Goal: Task Accomplishment & Management: Use online tool/utility

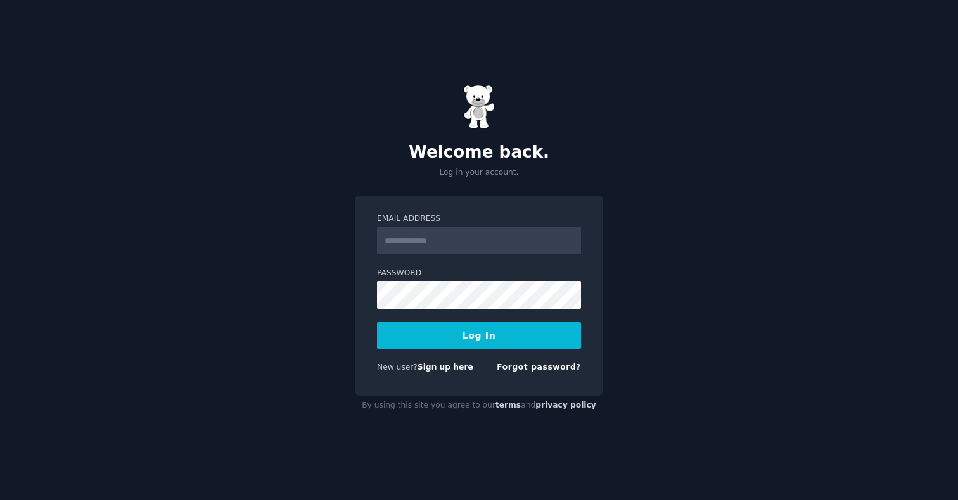
click at [444, 231] on input "Email Address" at bounding box center [479, 241] width 204 height 28
type input "**********"
click at [377, 322] on button "Log In" at bounding box center [479, 335] width 204 height 27
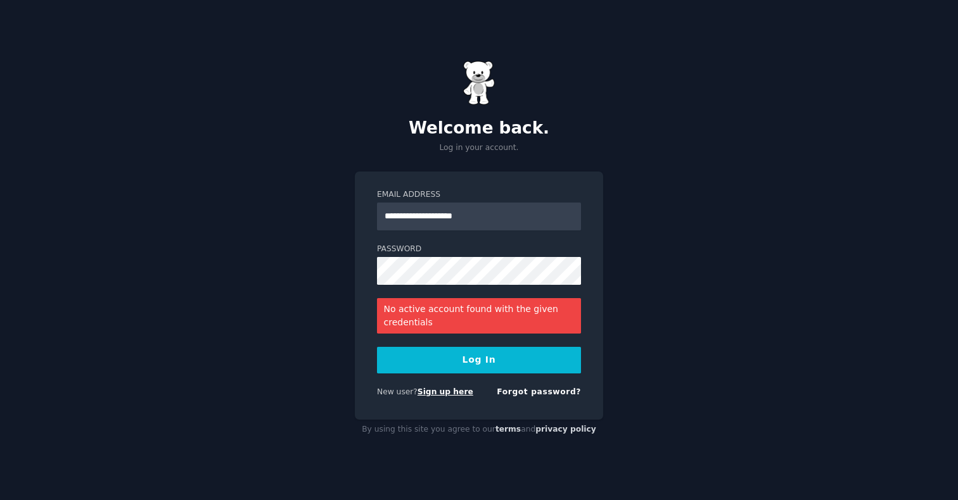
click at [428, 393] on link "Sign up here" at bounding box center [445, 392] width 56 height 9
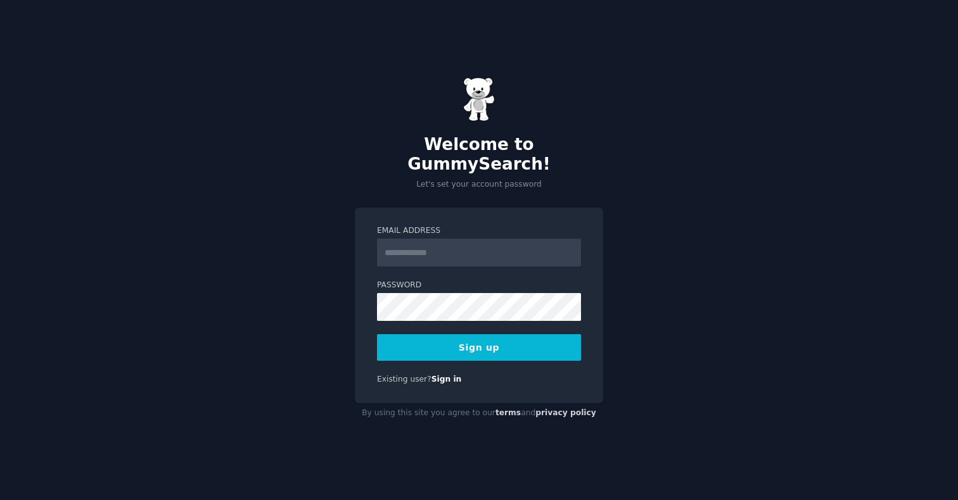
click at [422, 251] on input "Email Address" at bounding box center [479, 253] width 204 height 28
type input "**********"
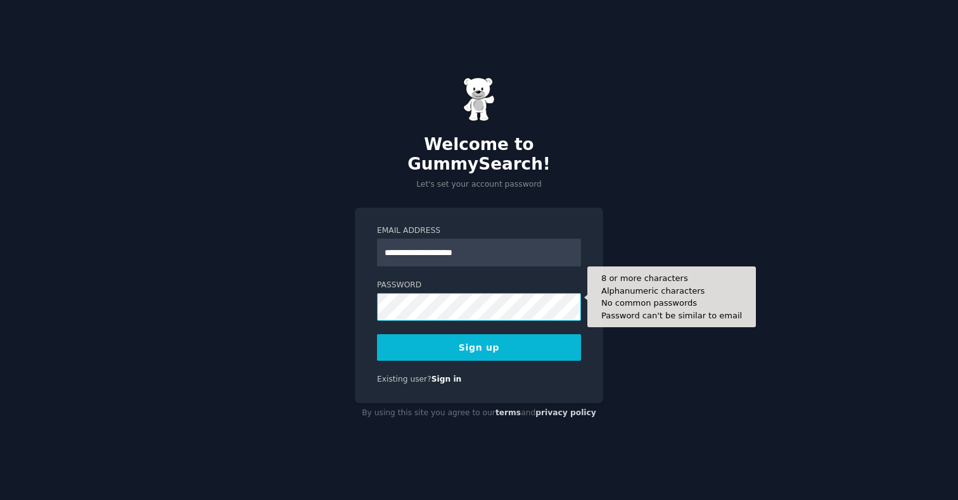
click at [377, 334] on button "Sign up" at bounding box center [479, 347] width 204 height 27
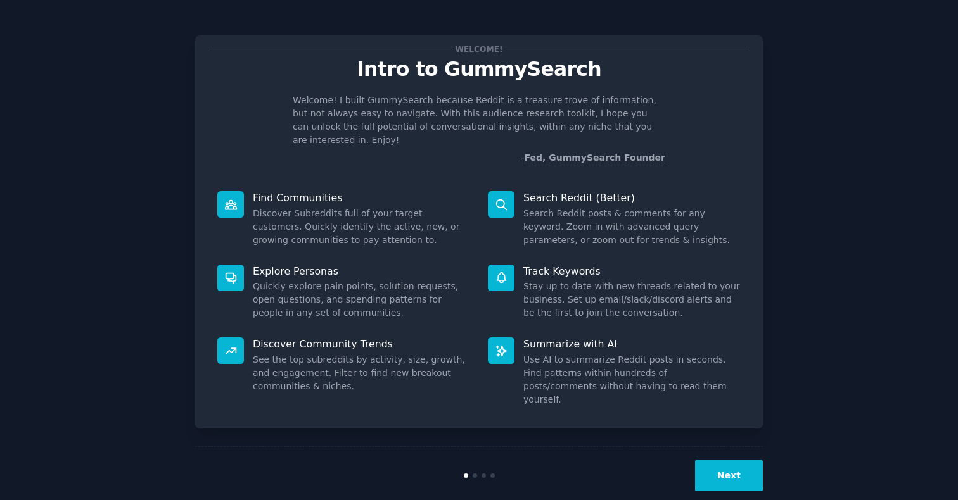
click at [720, 461] on button "Next" at bounding box center [729, 476] width 68 height 31
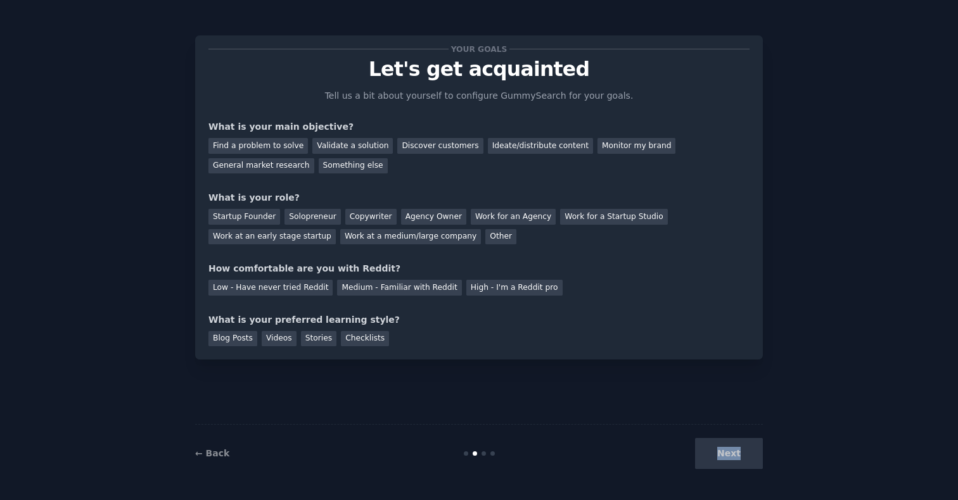
click at [720, 460] on div "Next" at bounding box center [667, 453] width 189 height 31
click at [725, 459] on div "Next" at bounding box center [667, 453] width 189 height 31
click at [733, 455] on div "Next" at bounding box center [667, 453] width 189 height 31
click at [478, 448] on div "← Back Next" at bounding box center [479, 453] width 568 height 58
click at [330, 160] on div "Something else" at bounding box center [353, 166] width 69 height 16
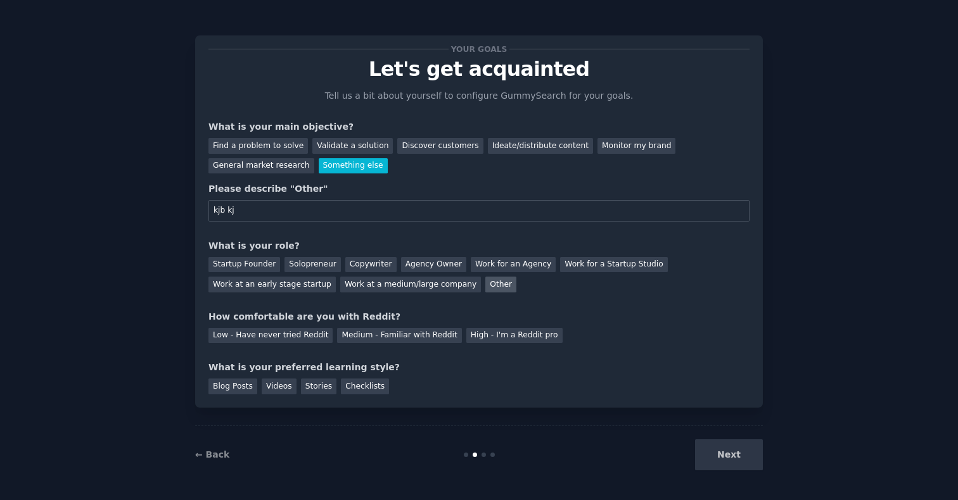
type input "kjb kj"
click at [485, 288] on div "Other" at bounding box center [500, 285] width 31 height 16
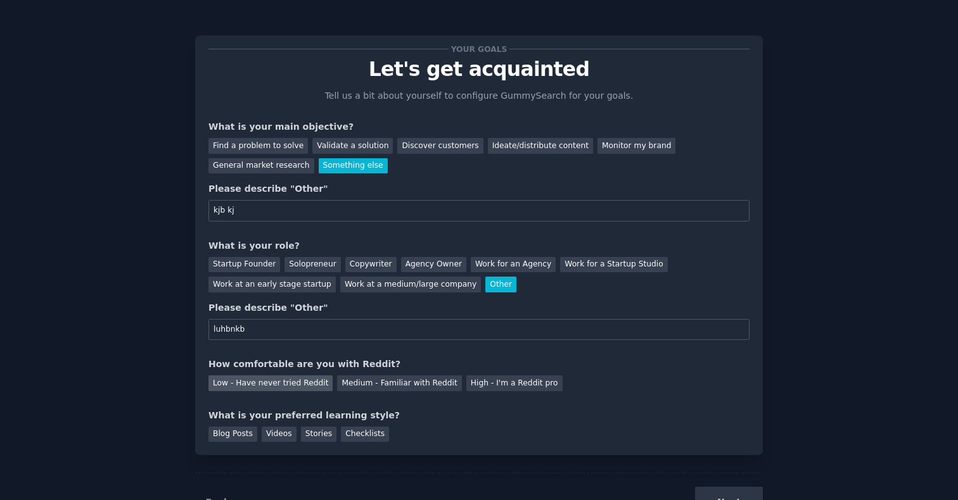
type input "luhbnkb"
click at [294, 381] on div "Low - Have never tried Reddit" at bounding box center [270, 384] width 124 height 16
click at [353, 431] on div "Checklists" at bounding box center [365, 435] width 48 height 16
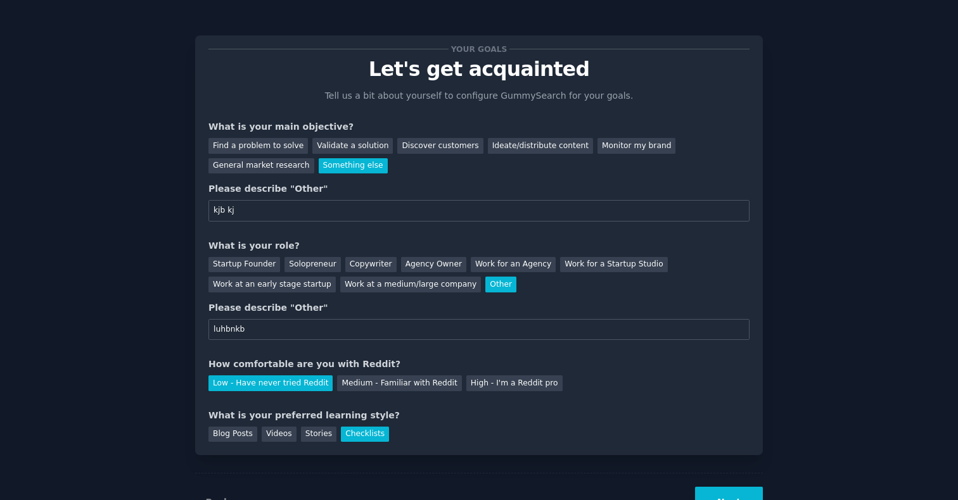
click at [728, 488] on button "Next" at bounding box center [729, 502] width 68 height 31
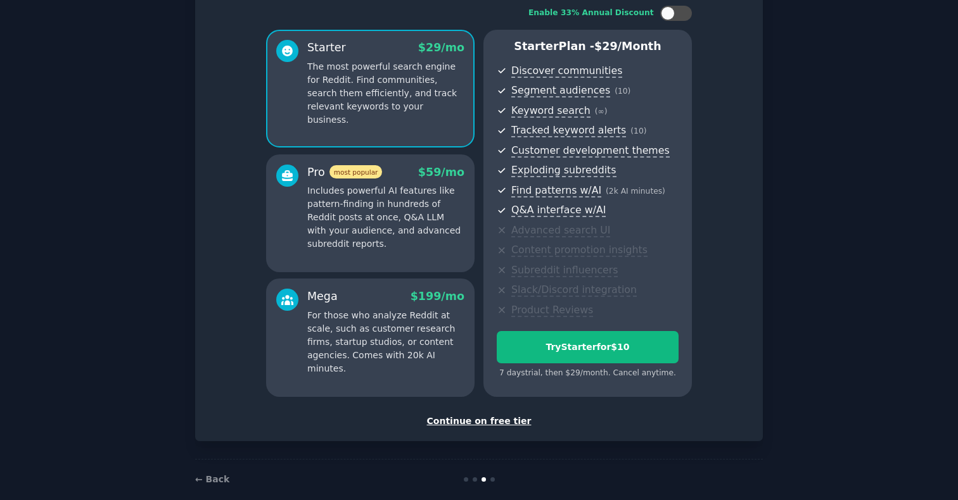
scroll to position [100, 0]
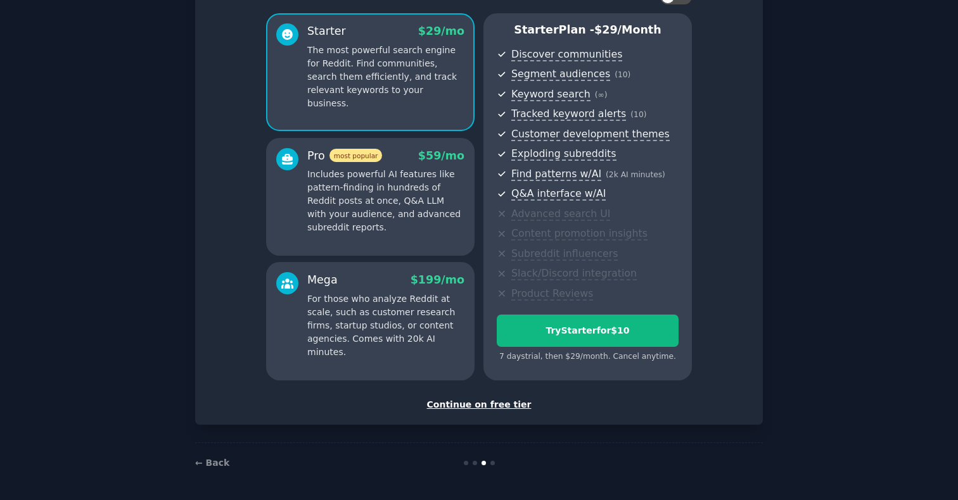
click at [489, 409] on div "Continue on free tier" at bounding box center [478, 404] width 541 height 13
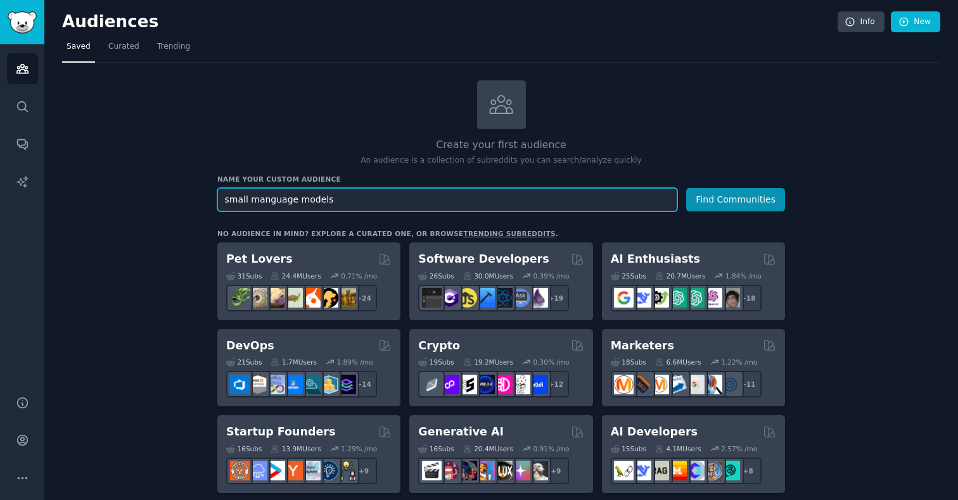
click at [254, 200] on input "small manguage models" at bounding box center [447, 199] width 460 height 23
type input "small language models"
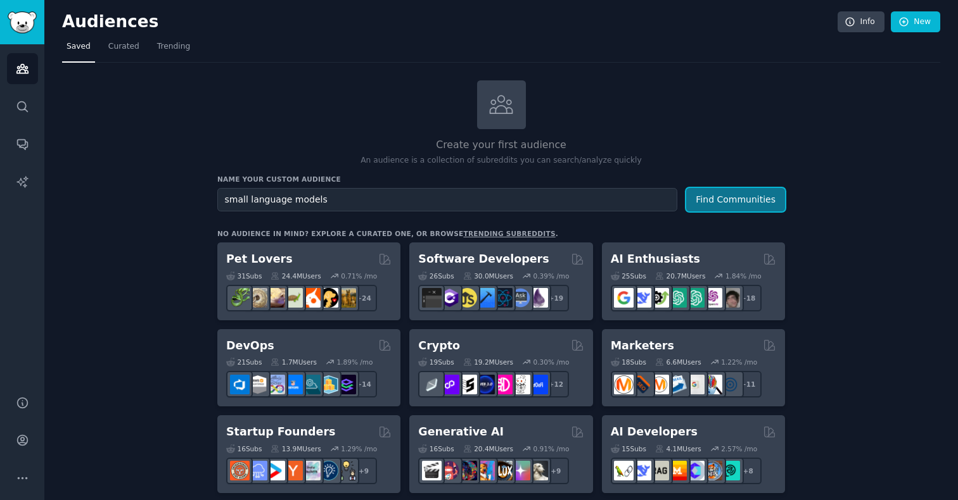
click at [753, 201] on button "Find Communities" at bounding box center [735, 199] width 99 height 23
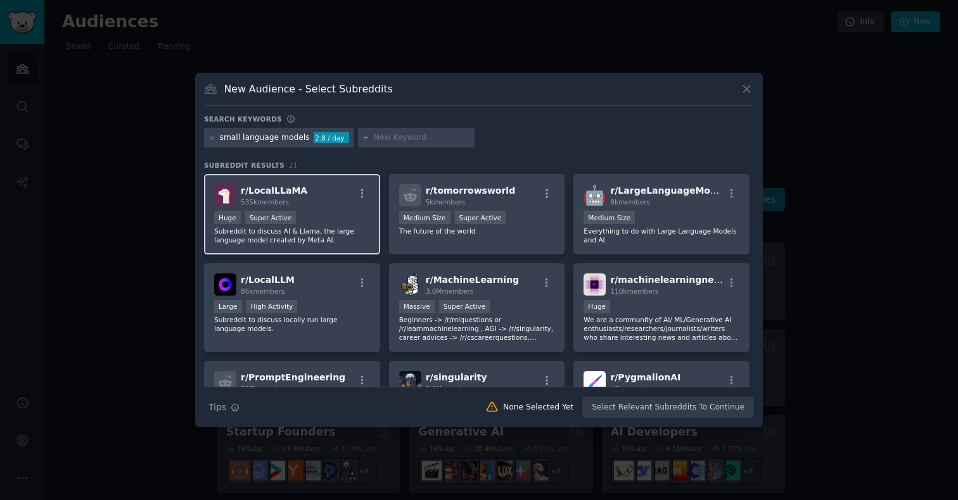
click at [311, 201] on div "r/ LocalLLaMA 535k members" at bounding box center [292, 195] width 156 height 22
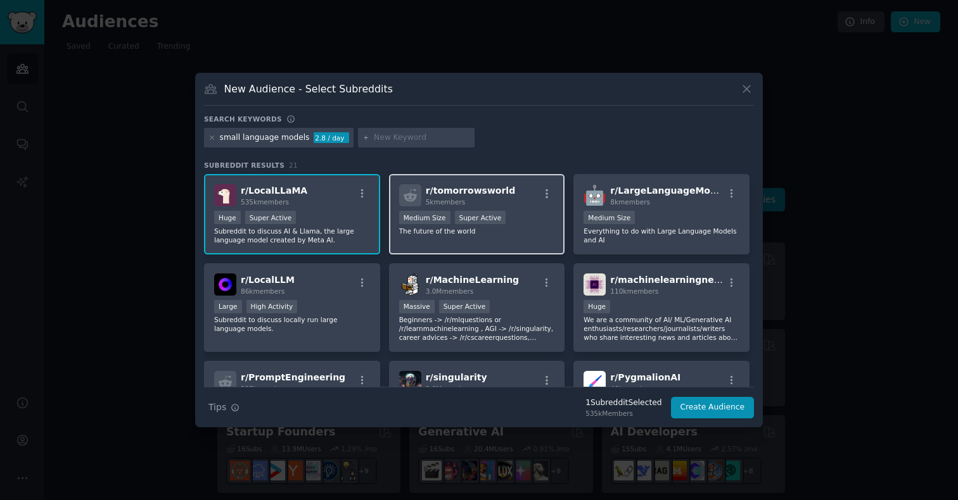
click at [488, 236] on div "r/ tomorrowsworld 5k members Medium Size Super Active The future of the world" at bounding box center [477, 214] width 176 height 80
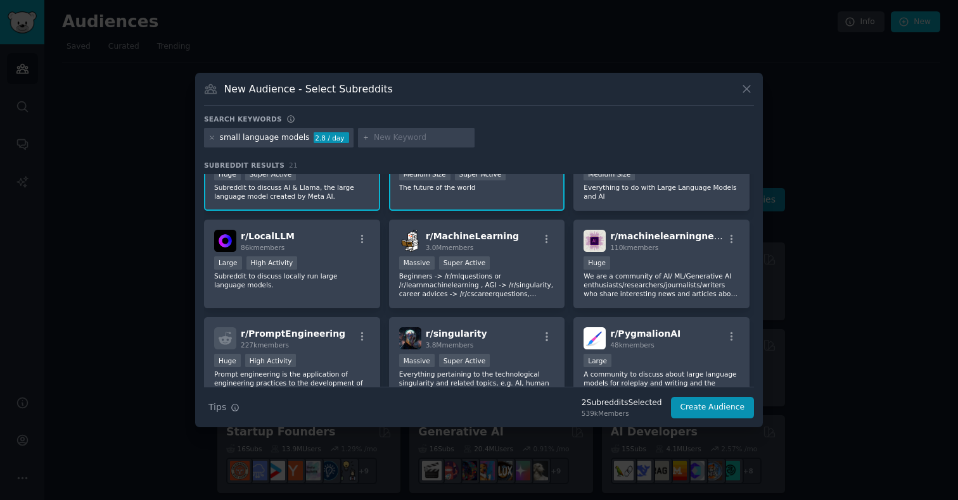
scroll to position [69, 0]
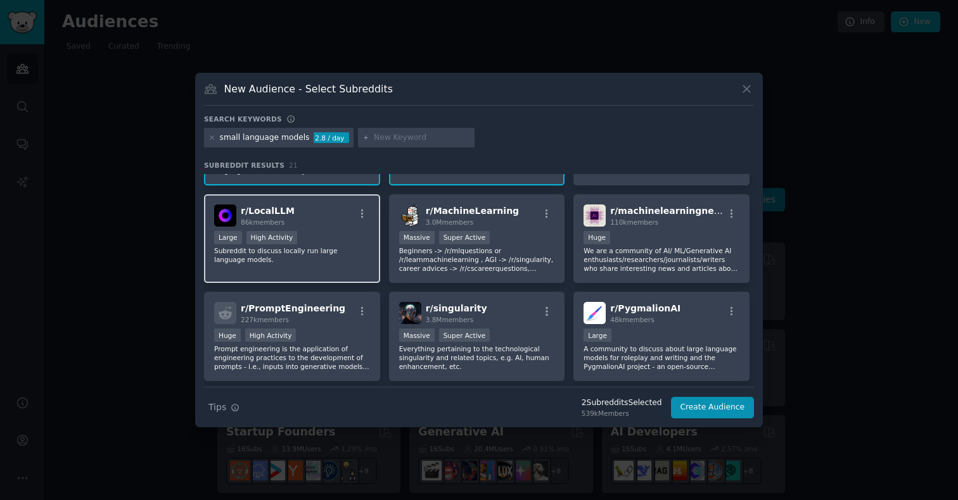
click at [354, 246] on p "Subreddit to discuss locally run large language models." at bounding box center [292, 255] width 156 height 18
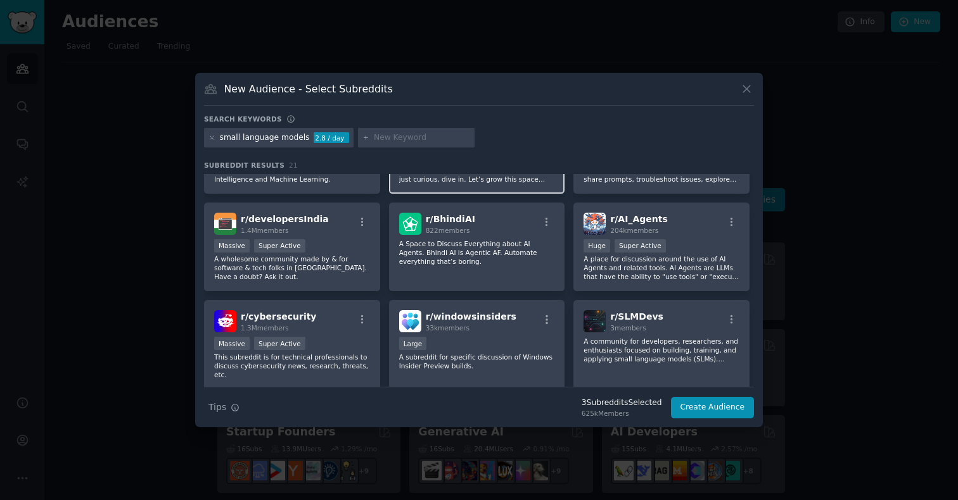
scroll to position [454, 0]
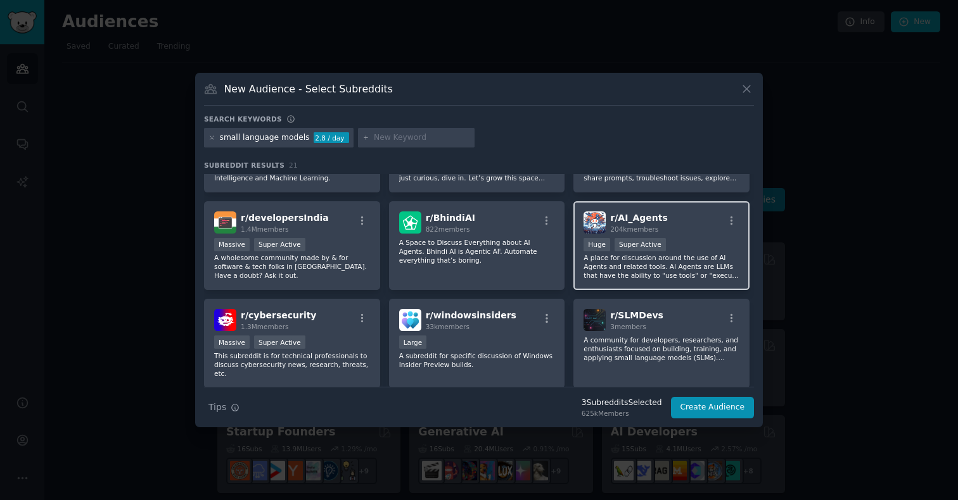
click at [593, 262] on p "A place for discussion around the use of AI Agents and related tools. AI Agents…" at bounding box center [661, 266] width 156 height 27
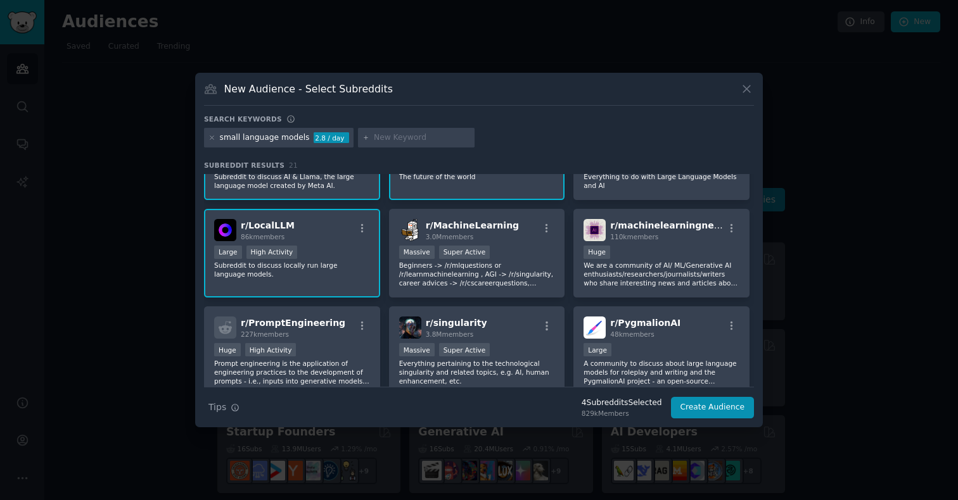
scroll to position [0, 0]
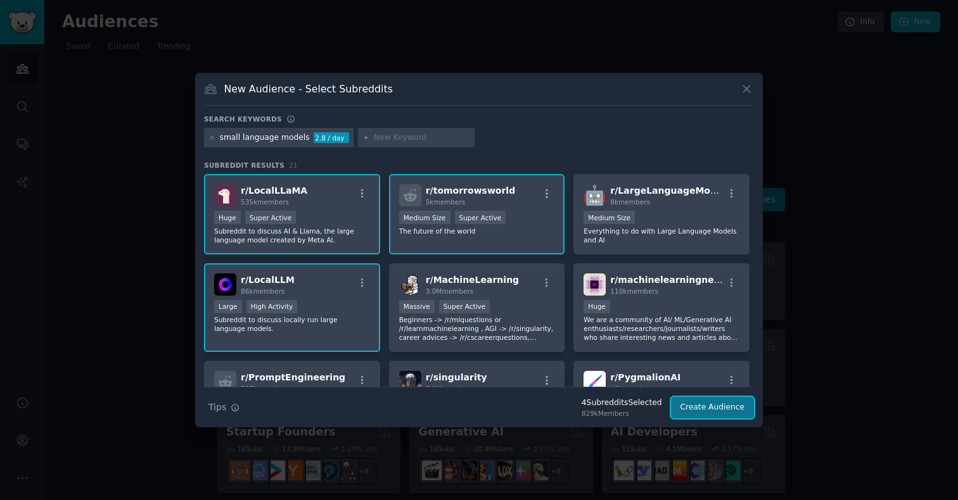
click at [695, 407] on button "Create Audience" at bounding box center [713, 408] width 84 height 22
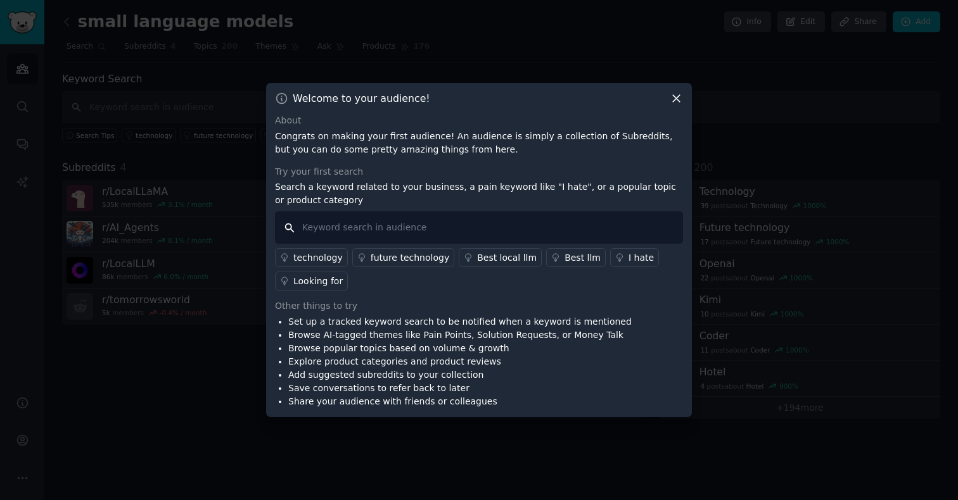
click at [513, 234] on input "text" at bounding box center [479, 228] width 408 height 32
click at [677, 102] on icon at bounding box center [676, 98] width 13 height 13
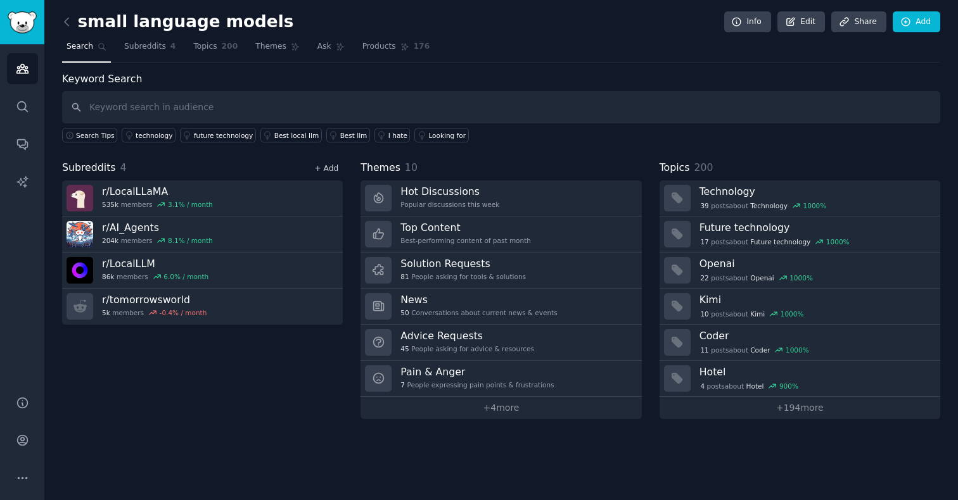
click at [325, 168] on link "+ Add" at bounding box center [326, 168] width 24 height 9
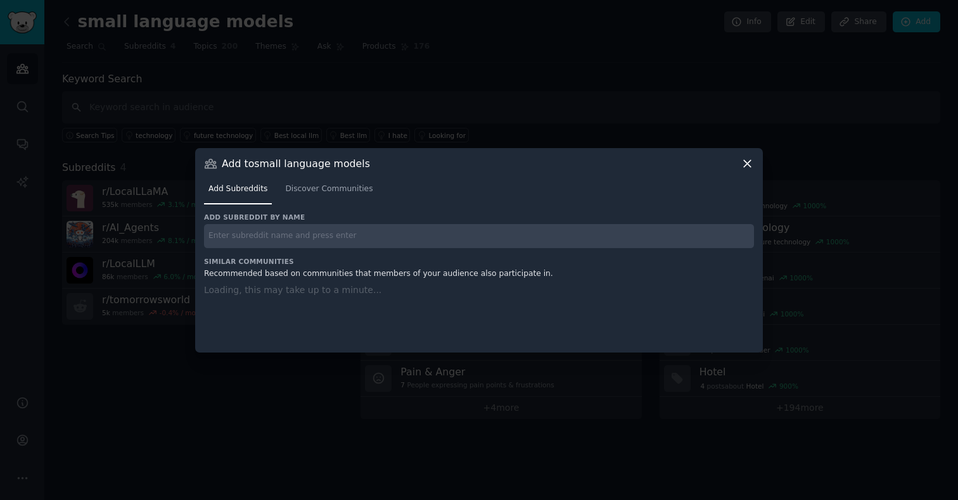
click at [308, 233] on input "text" at bounding box center [479, 236] width 550 height 25
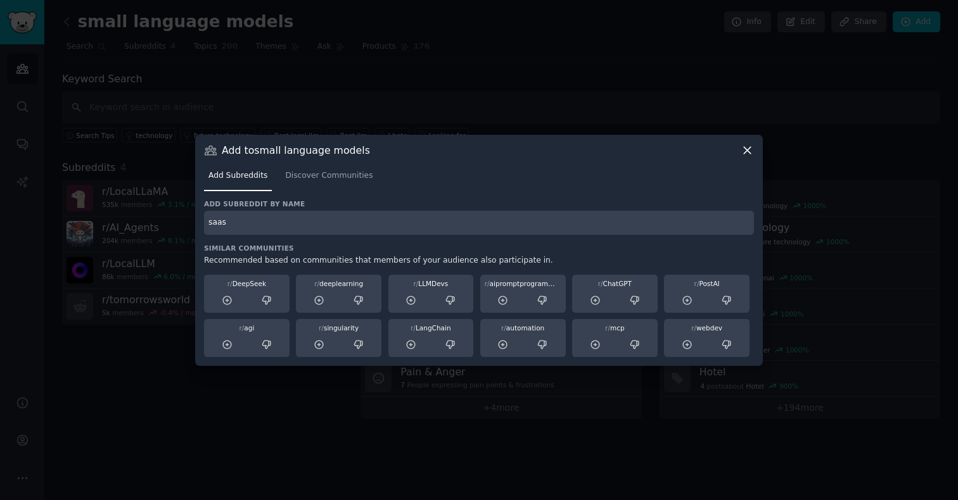
type input "saas"
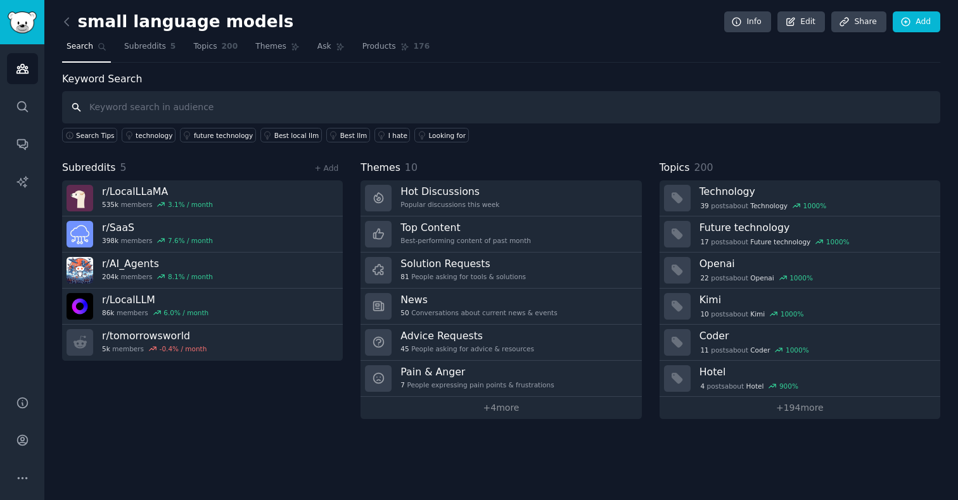
click at [245, 114] on input "text" at bounding box center [501, 107] width 878 height 32
type input "buildinpublic"
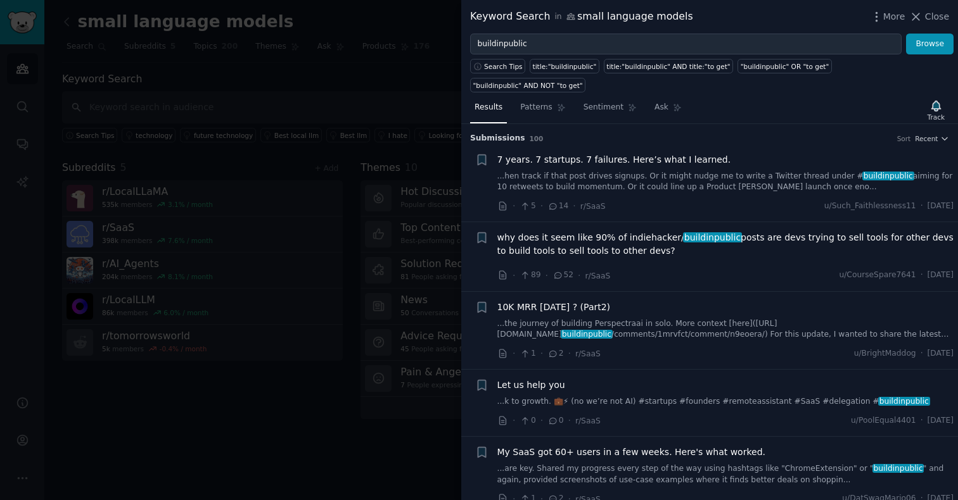
click at [862, 172] on span "buildinpublic" at bounding box center [888, 176] width 52 height 9
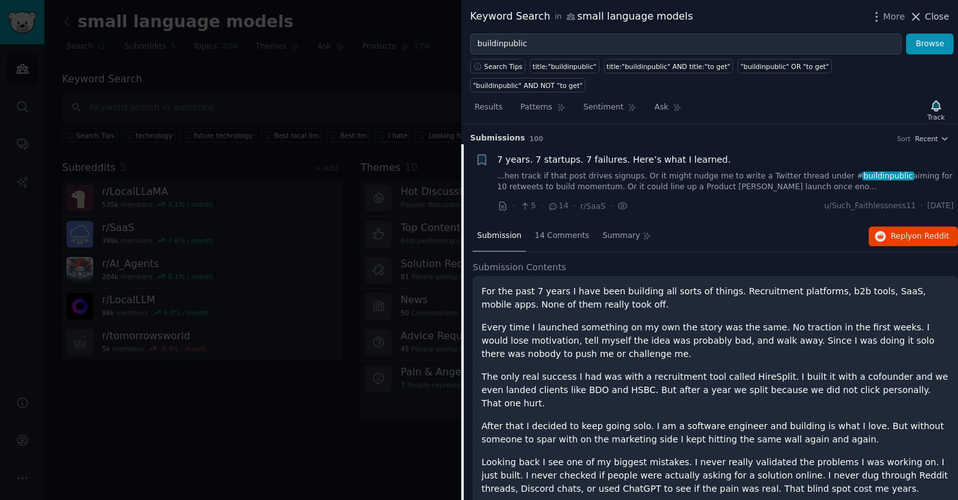
click at [941, 17] on span "Close" at bounding box center [937, 16] width 24 height 13
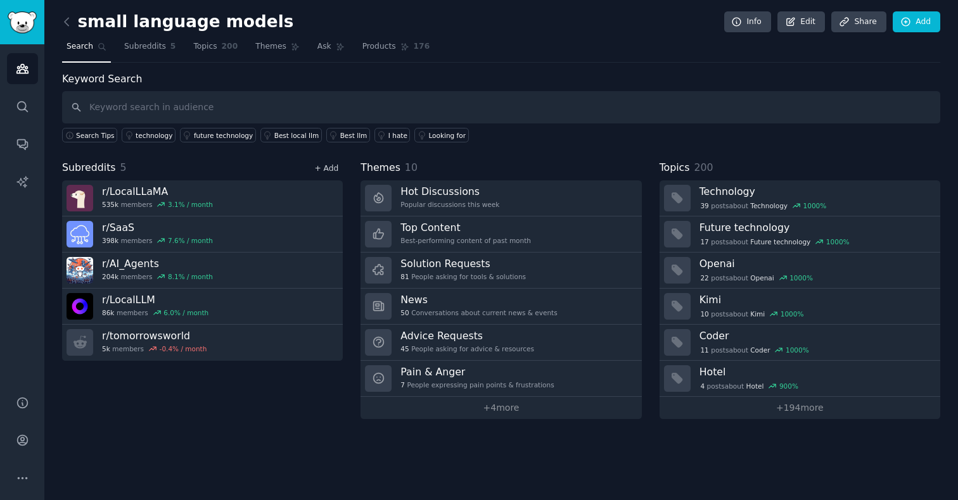
click at [327, 168] on link "+ Add" at bounding box center [326, 168] width 24 height 9
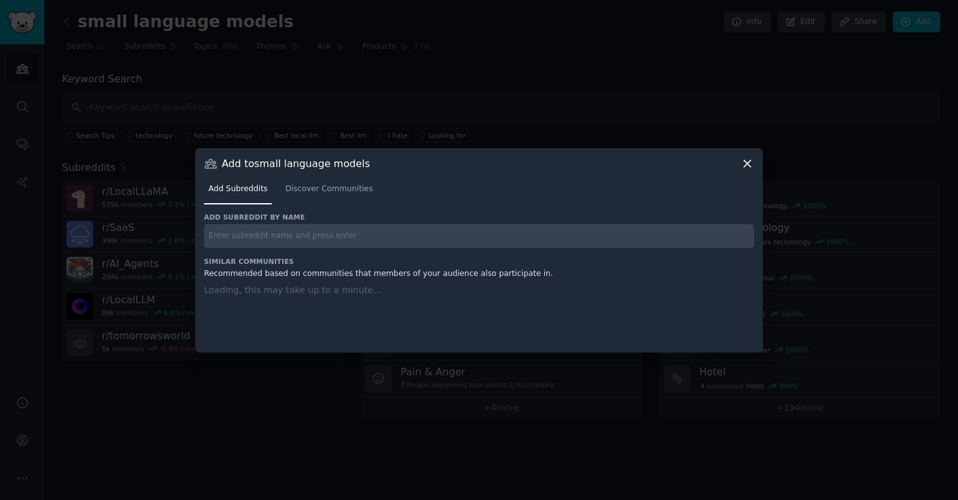
click at [284, 223] on div "Add subreddit by name" at bounding box center [479, 230] width 550 height 35
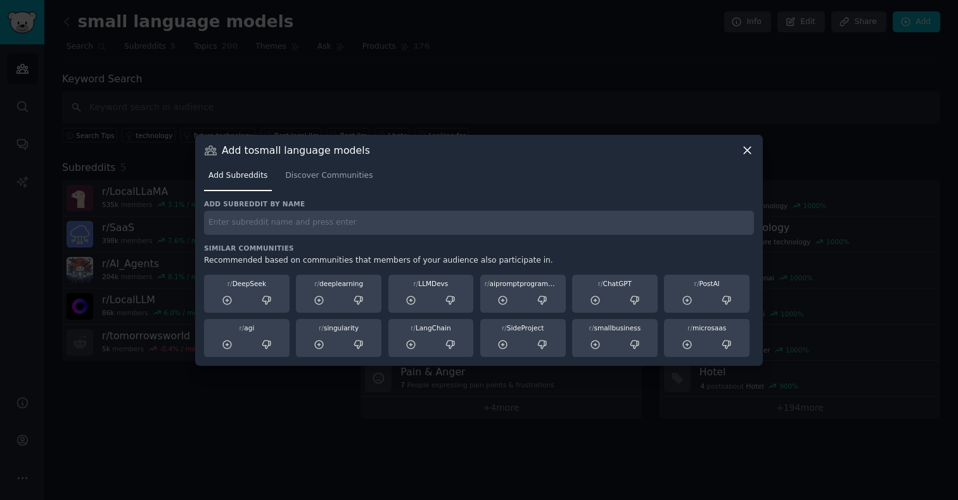
click at [284, 234] on input "text" at bounding box center [479, 223] width 550 height 25
type input "buildinpublic"
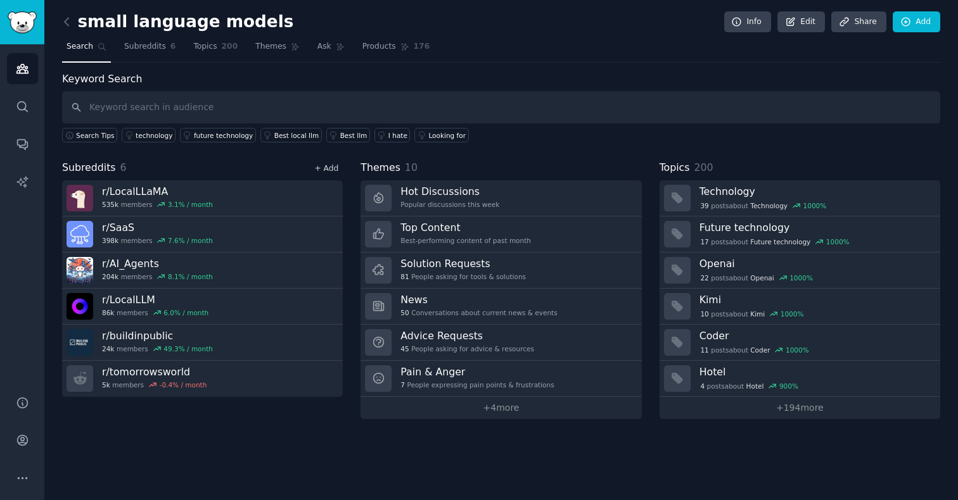
click at [336, 170] on link "+ Add" at bounding box center [326, 168] width 24 height 9
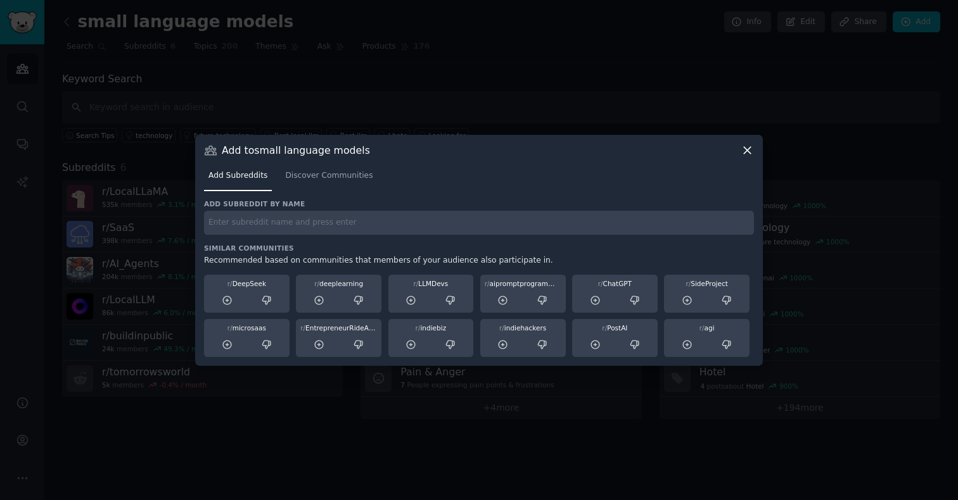
click at [271, 231] on input "text" at bounding box center [479, 223] width 550 height 25
type input "Appideas"
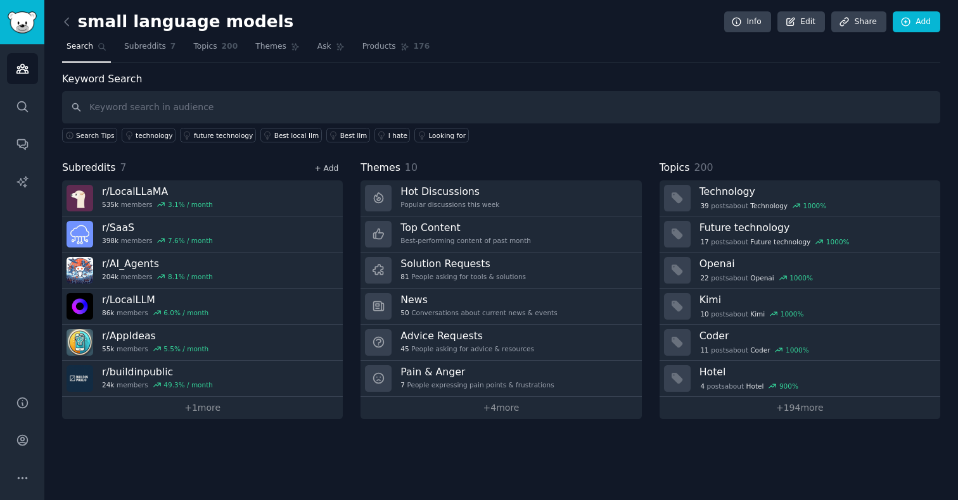
click at [335, 170] on link "+ Add" at bounding box center [326, 168] width 24 height 9
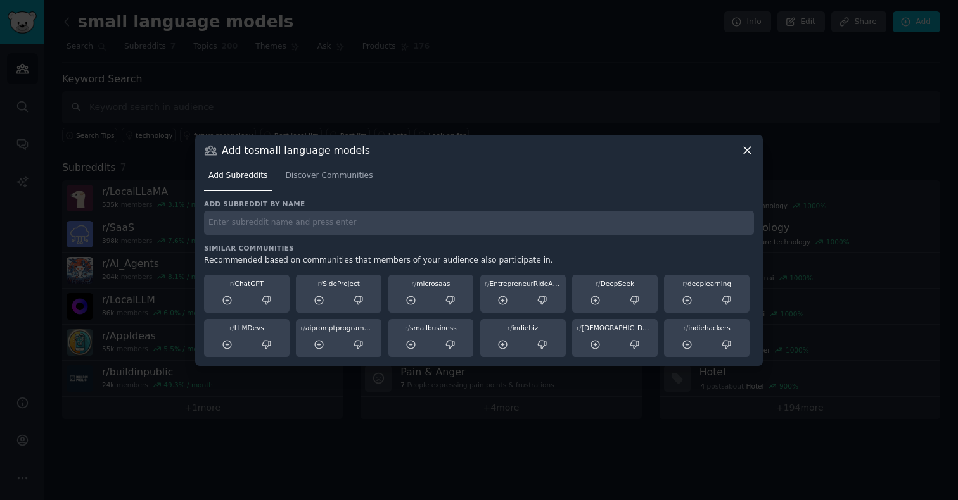
click at [291, 228] on input "text" at bounding box center [479, 223] width 550 height 25
type input "microsaas"
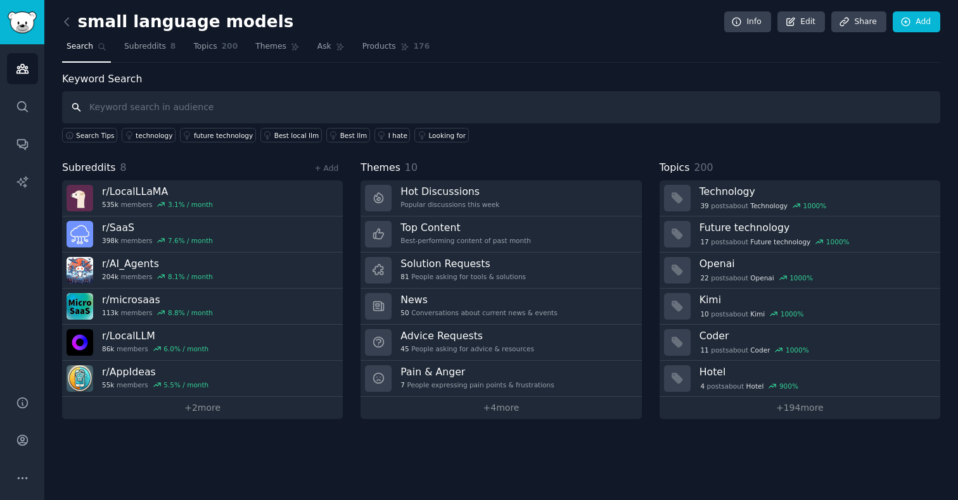
click at [197, 110] on input "text" at bounding box center [501, 107] width 878 height 32
click at [337, 98] on input "text" at bounding box center [501, 107] width 878 height 32
click at [370, 109] on input "text" at bounding box center [501, 107] width 878 height 32
click at [340, 137] on div "Best llm" at bounding box center [353, 135] width 27 height 9
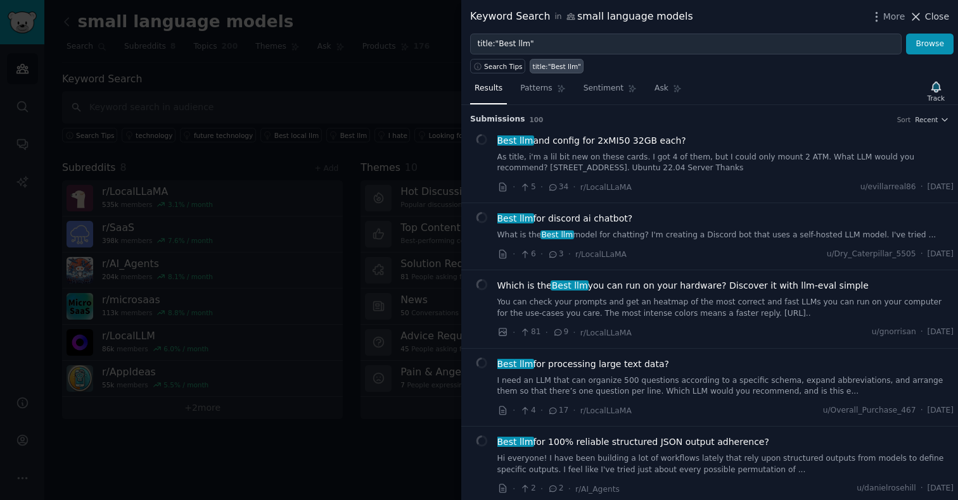
click at [929, 19] on span "Close" at bounding box center [937, 16] width 24 height 13
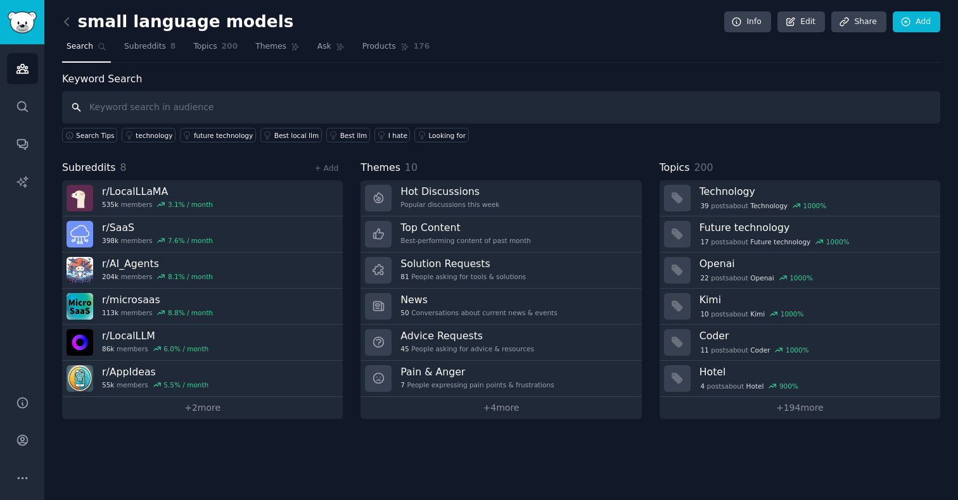
click at [334, 98] on input "text" at bounding box center [501, 107] width 878 height 32
type input "N"
type input "Need to find best use case where we can replace LLM's with small models"
click at [324, 50] on span "Ask" at bounding box center [324, 46] width 14 height 11
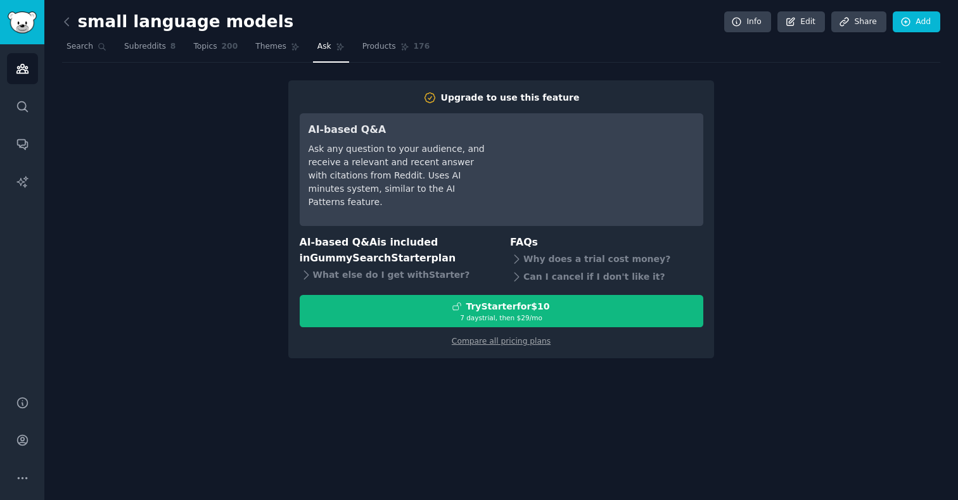
click at [518, 66] on div "small language models Info Edit Share Add Search Subreddits 8 Topics 200 Themes…" at bounding box center [501, 188] width 878 height 341
click at [247, 91] on div "Upgrade to use this feature AI-based Q&A Ask any question to your audience, and…" at bounding box center [501, 219] width 878 height 278
click at [130, 45] on span "Subreddits" at bounding box center [145, 46] width 42 height 11
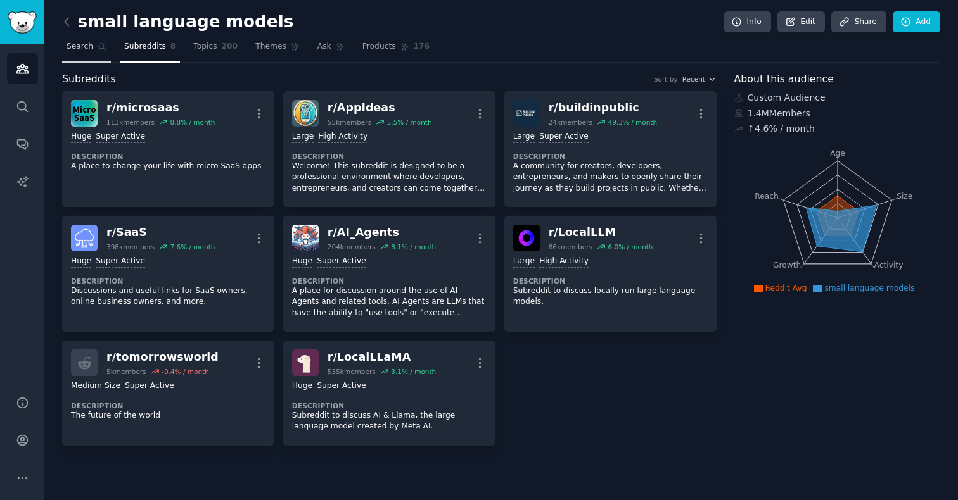
click at [87, 47] on span "Search" at bounding box center [80, 46] width 27 height 11
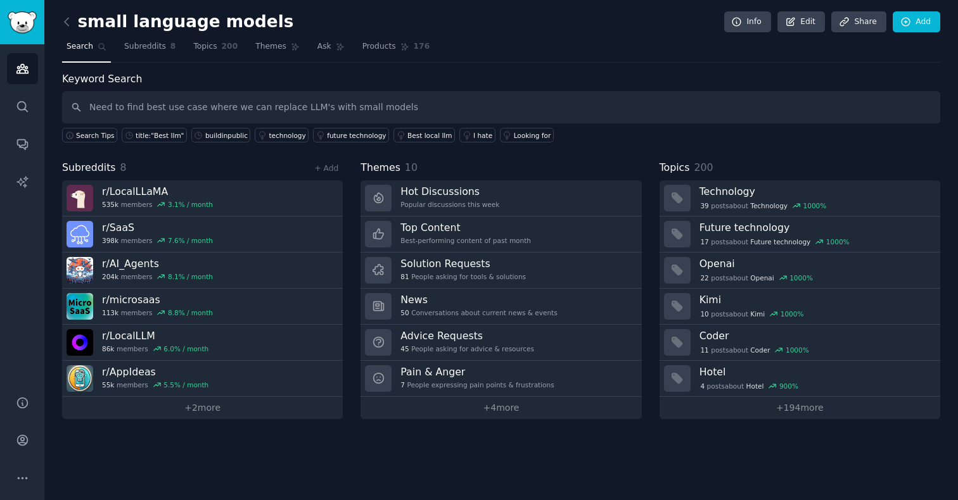
type input "Need to find best use case where we can replace LLM's with small models"
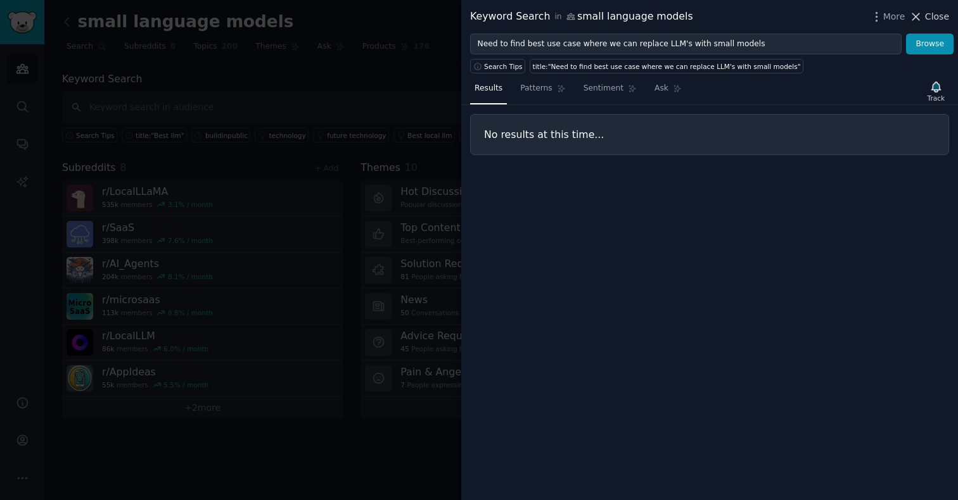
click at [919, 17] on icon at bounding box center [915, 16] width 13 height 13
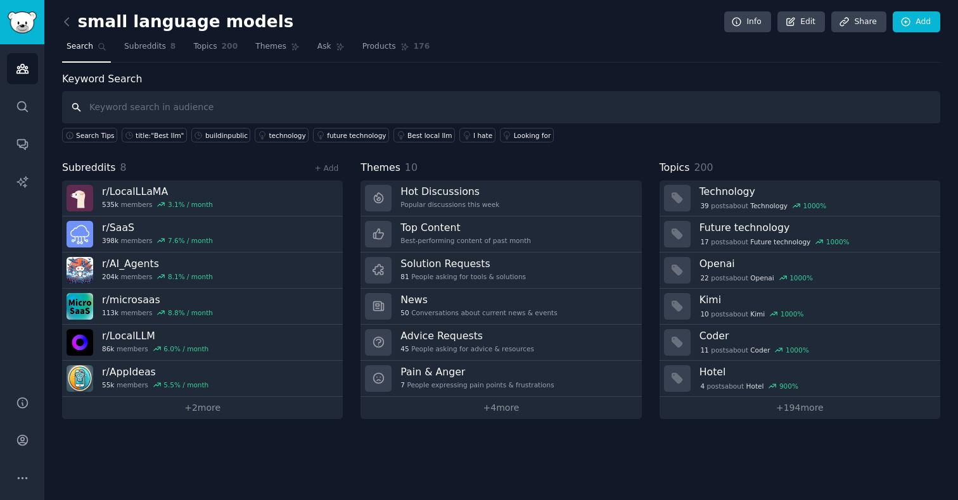
click at [301, 113] on input "text" at bounding box center [501, 107] width 878 height 32
type input "summarization on cpu"
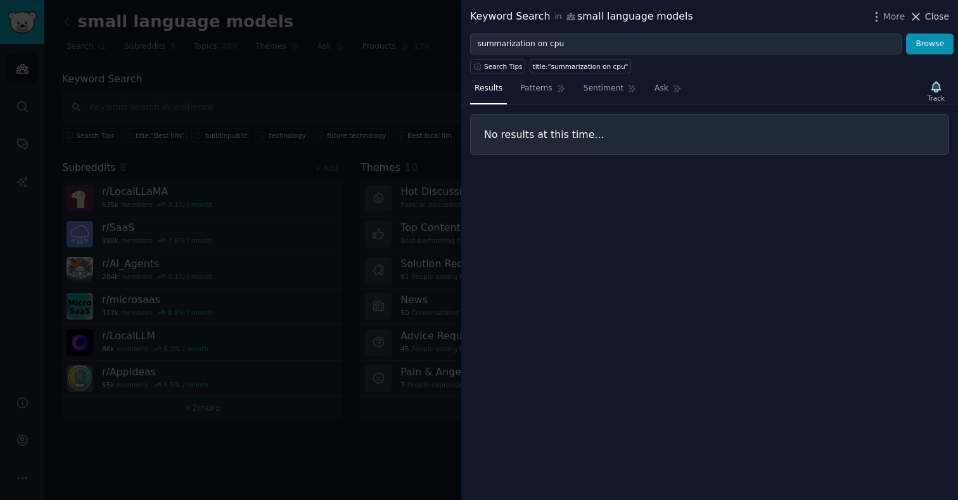
click at [935, 19] on span "Close" at bounding box center [937, 16] width 24 height 13
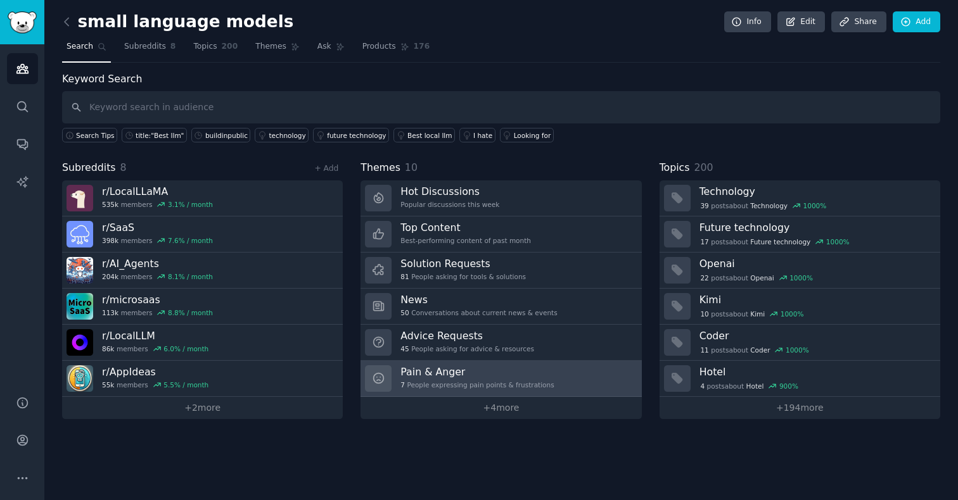
click at [451, 382] on div "7 People expressing pain points & frustrations" at bounding box center [476, 385] width 153 height 9
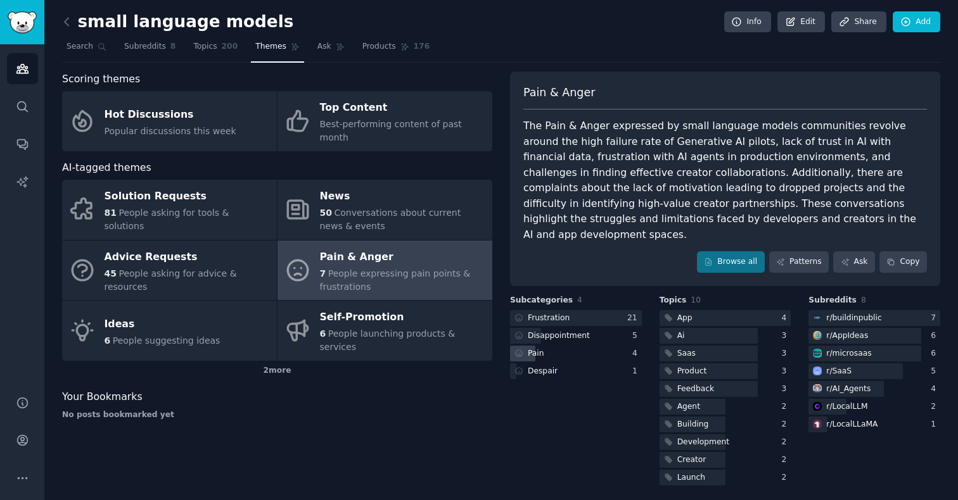
click at [593, 346] on div "Pain" at bounding box center [576, 354] width 132 height 16
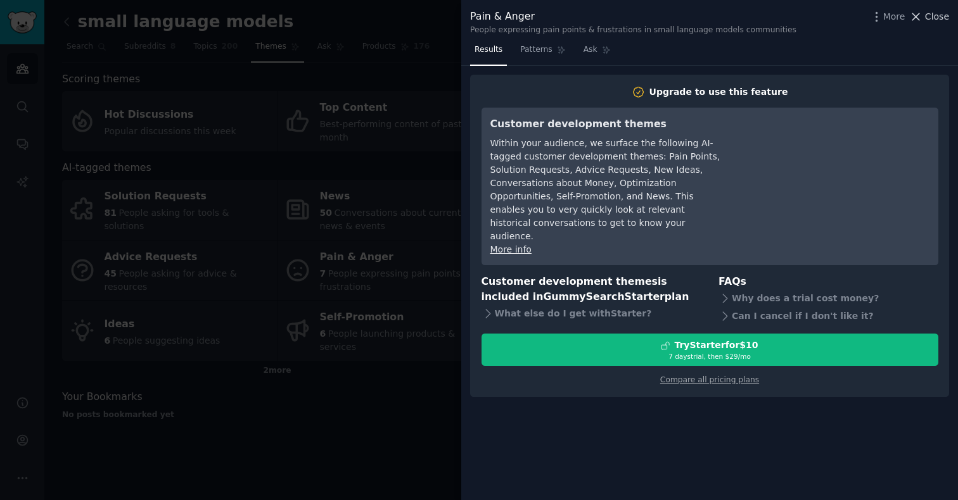
click at [926, 20] on span "Close" at bounding box center [937, 16] width 24 height 13
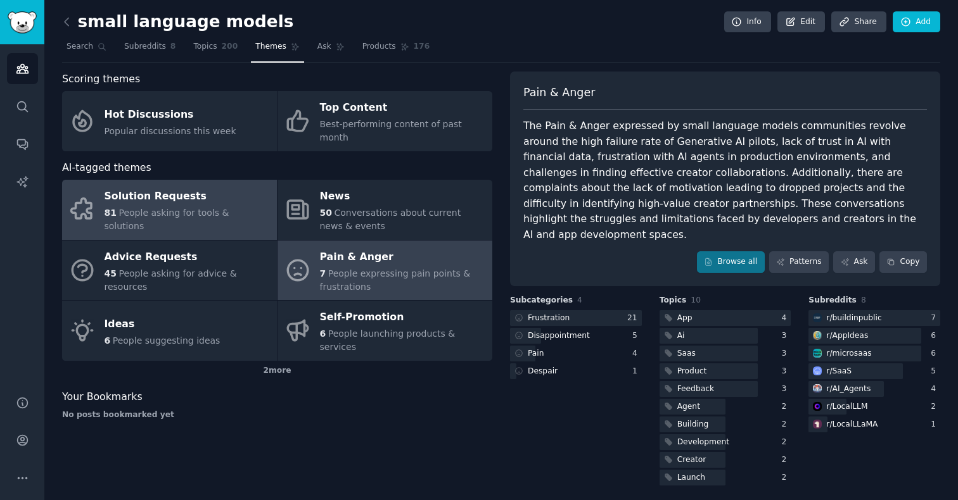
click at [212, 199] on div "Solution Requests" at bounding box center [188, 197] width 166 height 20
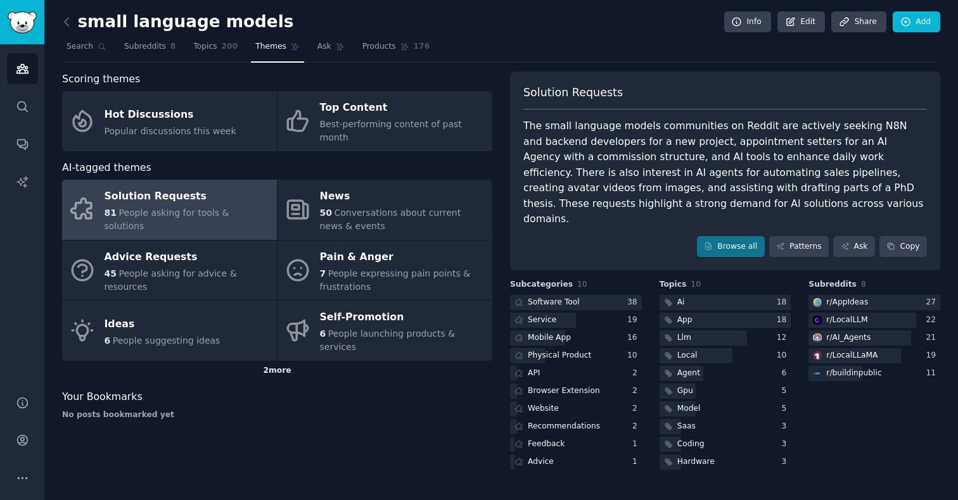
click at [131, 361] on div "2 more" at bounding box center [277, 371] width 430 height 20
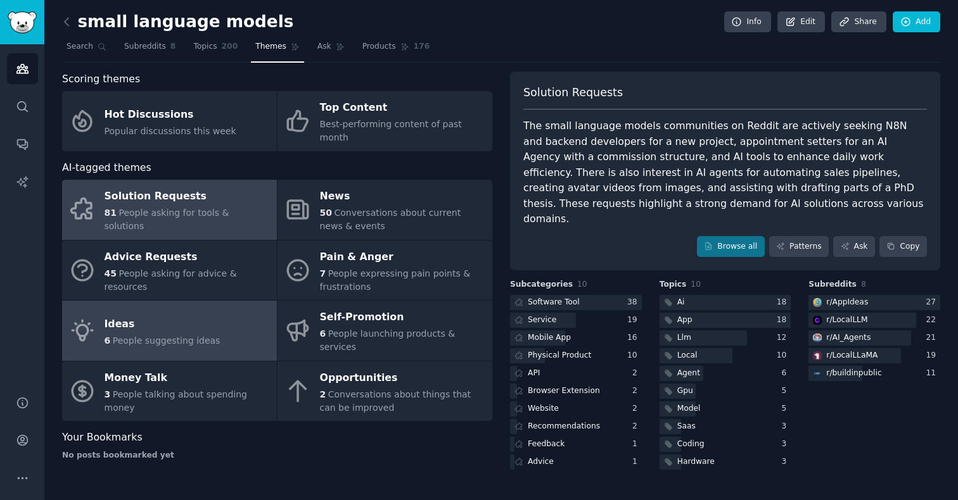
click at [148, 336] on span "People suggesting ideas" at bounding box center [167, 341] width 108 height 10
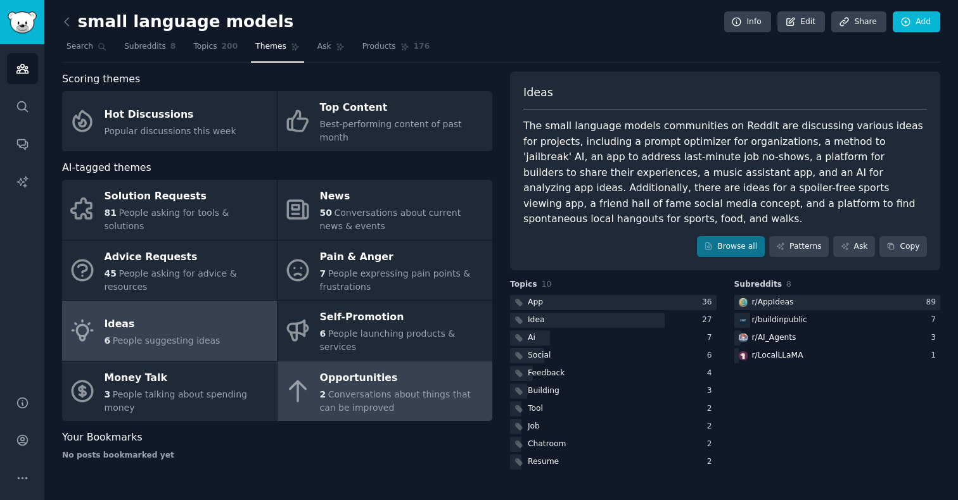
click at [388, 390] on span "Conversations about things that can be improved" at bounding box center [395, 401] width 151 height 23
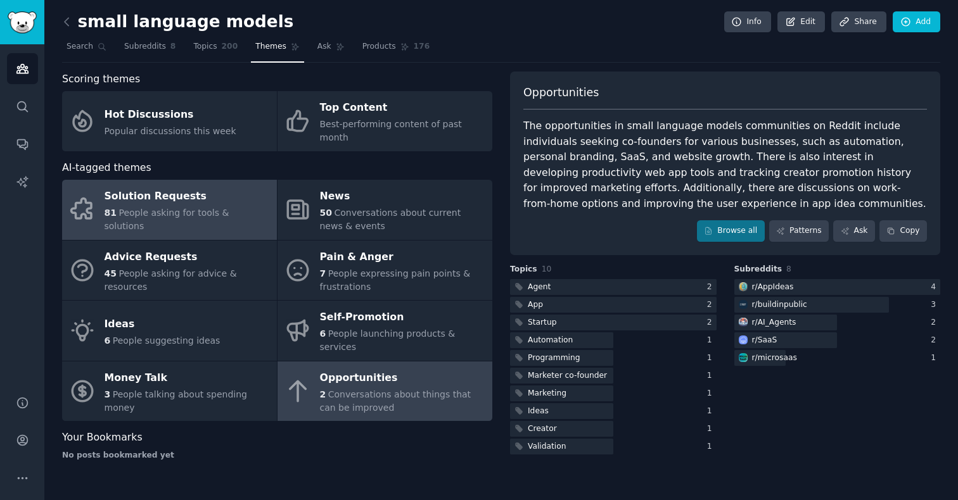
click at [228, 217] on link "Solution Requests 81 People asking for tools & solutions" at bounding box center [169, 210] width 215 height 60
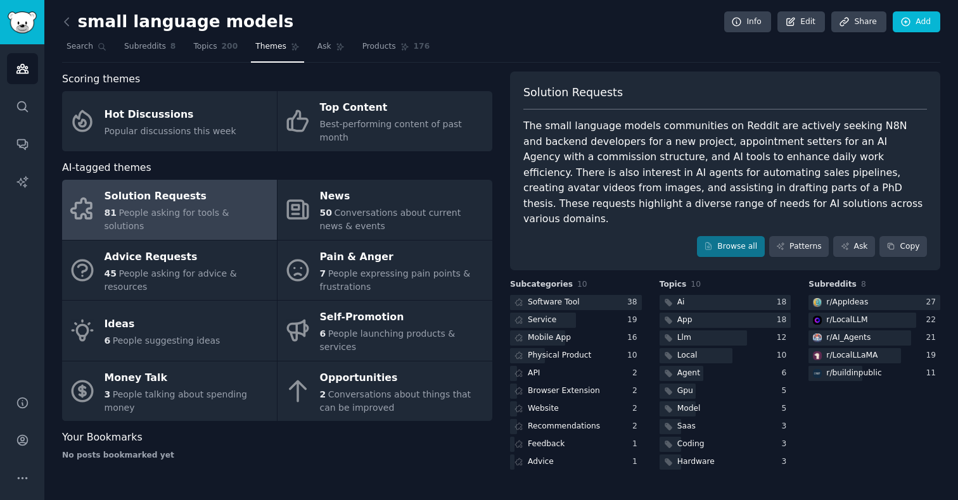
click at [548, 53] on nav "Search Subreddits 8 Topics 200 Themes Ask Products 176" at bounding box center [501, 50] width 878 height 26
click at [526, 65] on div "small language models Info Edit Share Add Search Subreddits 8 Topics 200 Themes…" at bounding box center [501, 245] width 878 height 455
